Goal: Information Seeking & Learning: Check status

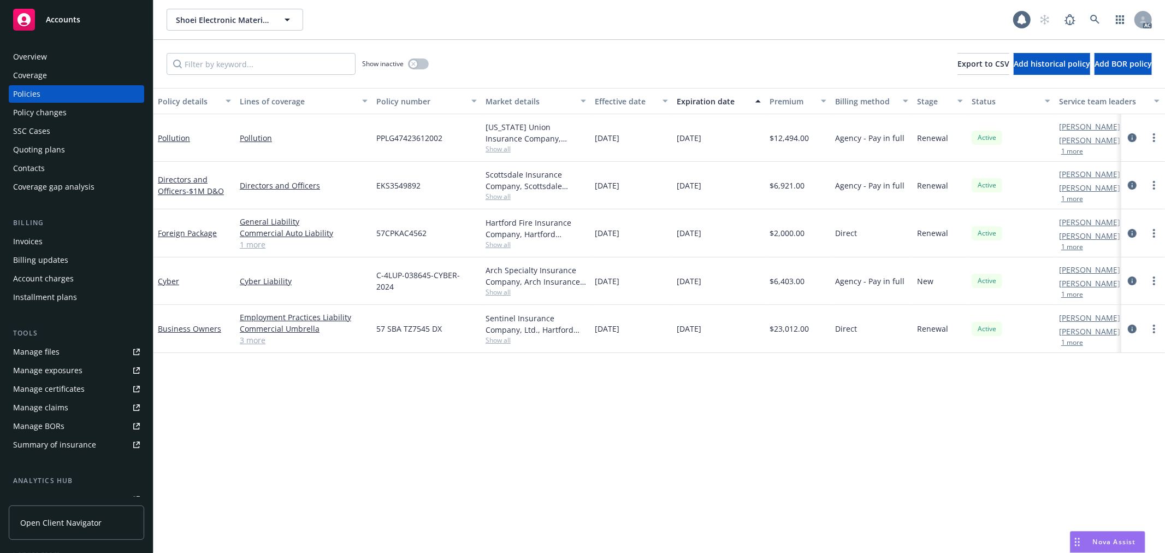
drag, startPoint x: 0, startPoint y: 0, endPoint x: 66, endPoint y: 54, distance: 85.1
click at [66, 54] on div "Overview" at bounding box center [76, 56] width 127 height 17
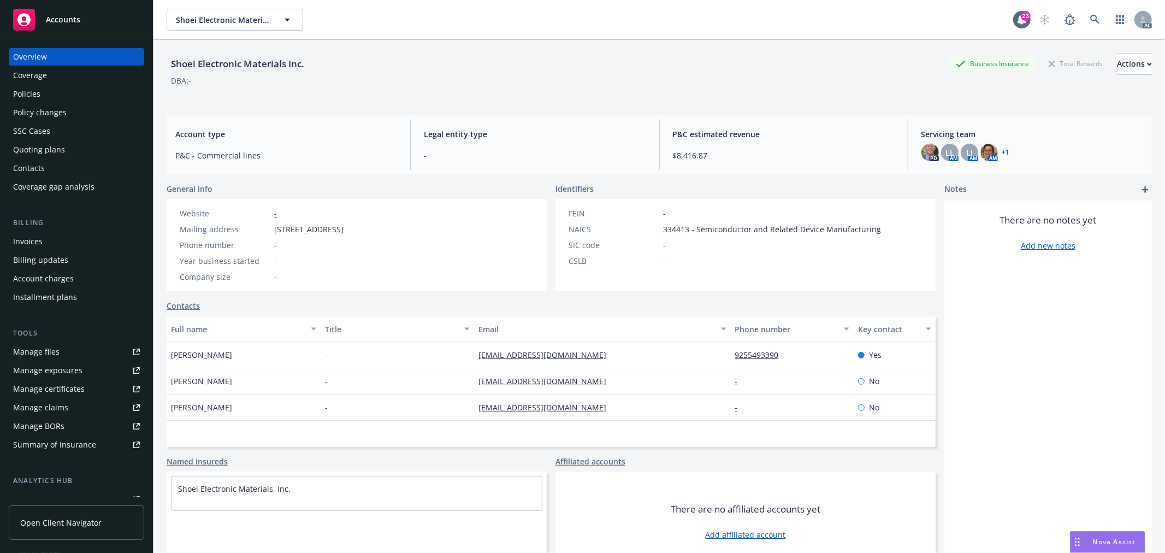
click at [50, 108] on div "Policy changes" at bounding box center [40, 112] width 54 height 17
